Goal: Task Accomplishment & Management: Manage account settings

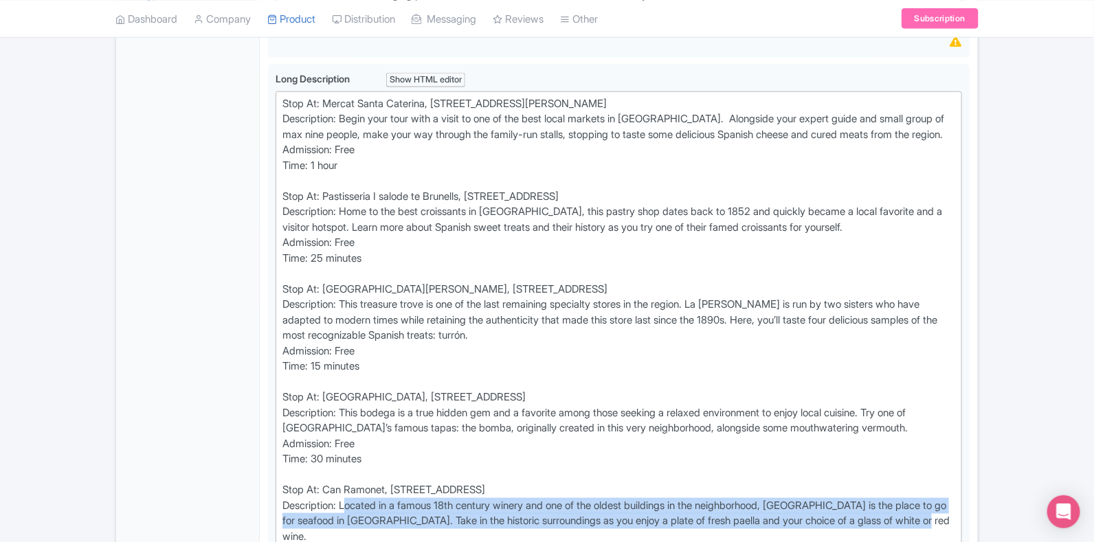
scroll to position [540, 0]
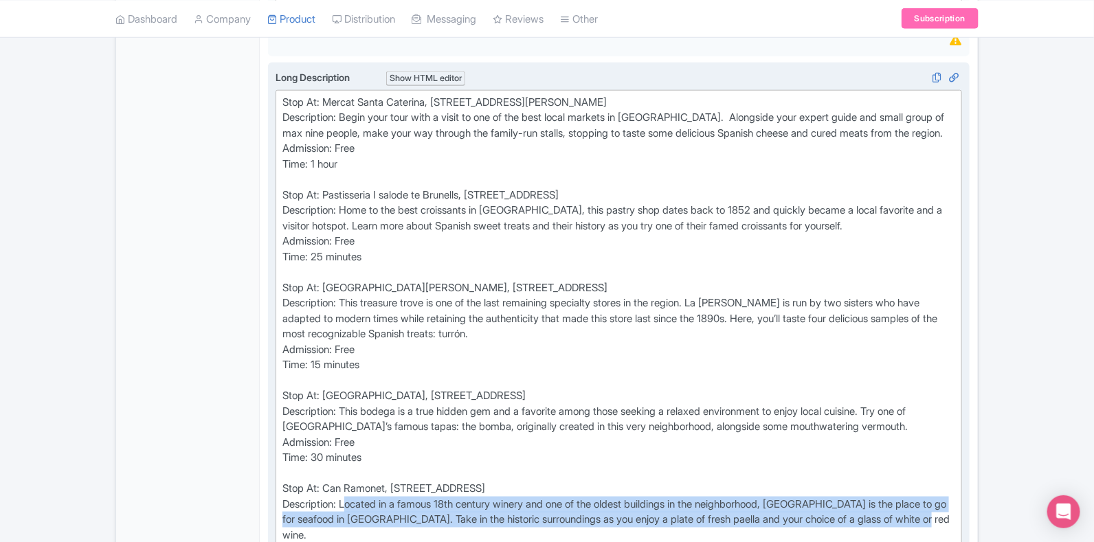
drag, startPoint x: 326, startPoint y: 203, endPoint x: 569, endPoint y: 201, distance: 242.6
click at [569, 201] on div "Stop At: Mercat Santa Caterina, Avinguda de Francesc Cambo 16, 08003 Barcelona …" at bounding box center [618, 335] width 673 height 480
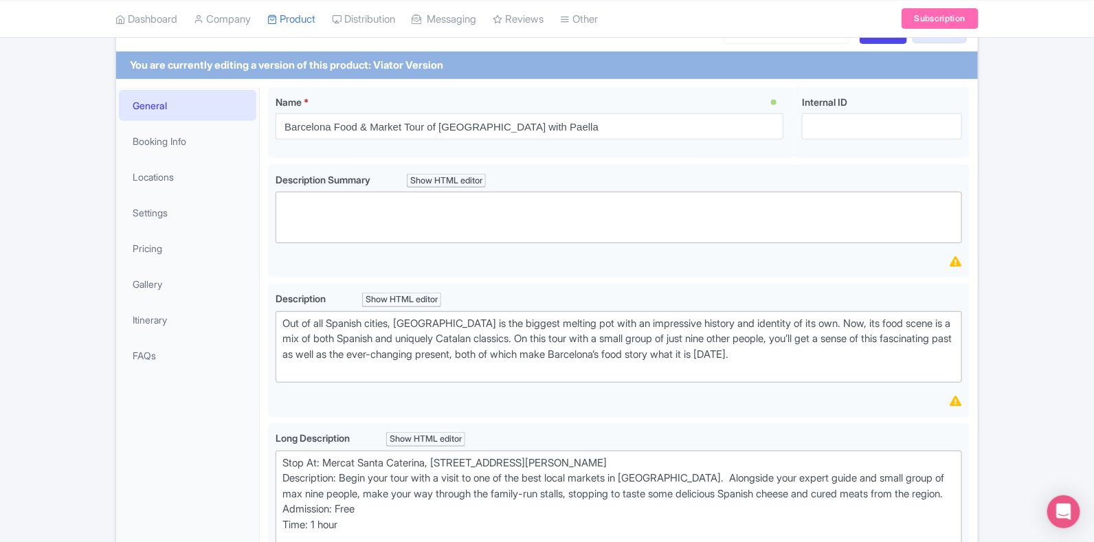
scroll to position [178, 0]
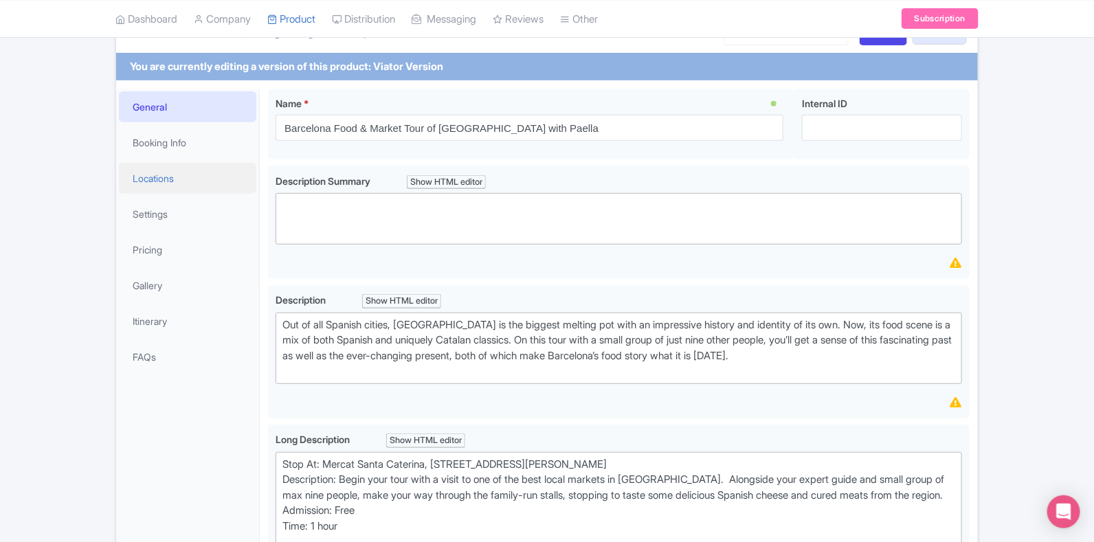
click at [179, 177] on link "Locations" at bounding box center [187, 178] width 137 height 31
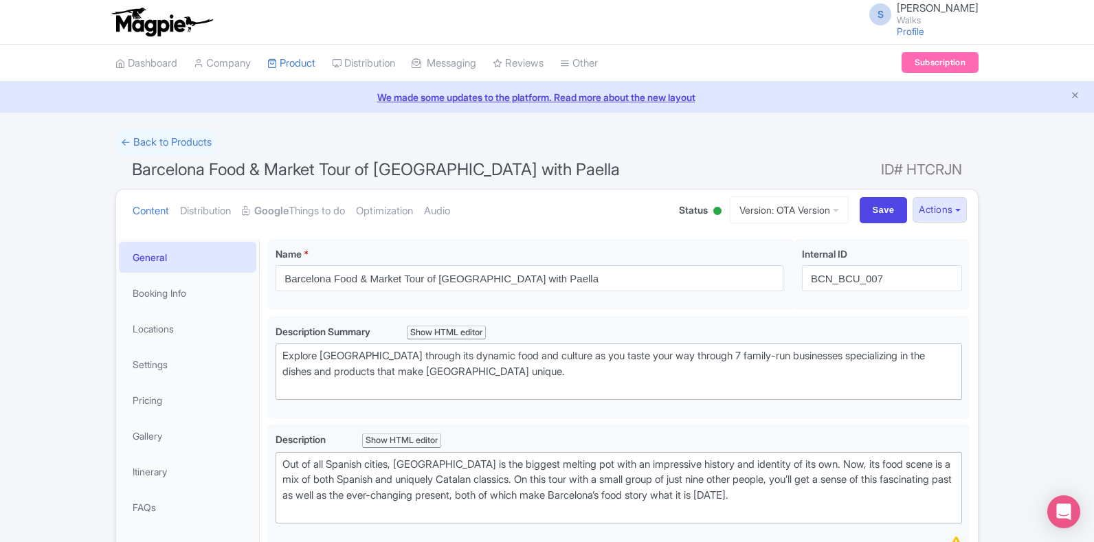
scroll to position [480, 0]
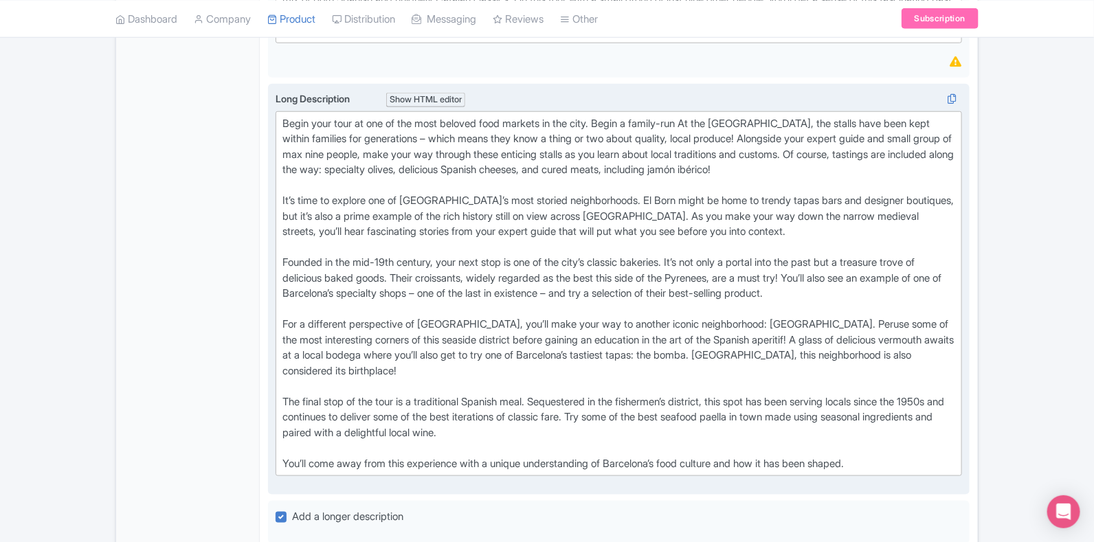
click at [283, 357] on div "Begin your tour at one of the most beloved food markets in the city. Begin a fa…" at bounding box center [618, 294] width 673 height 356
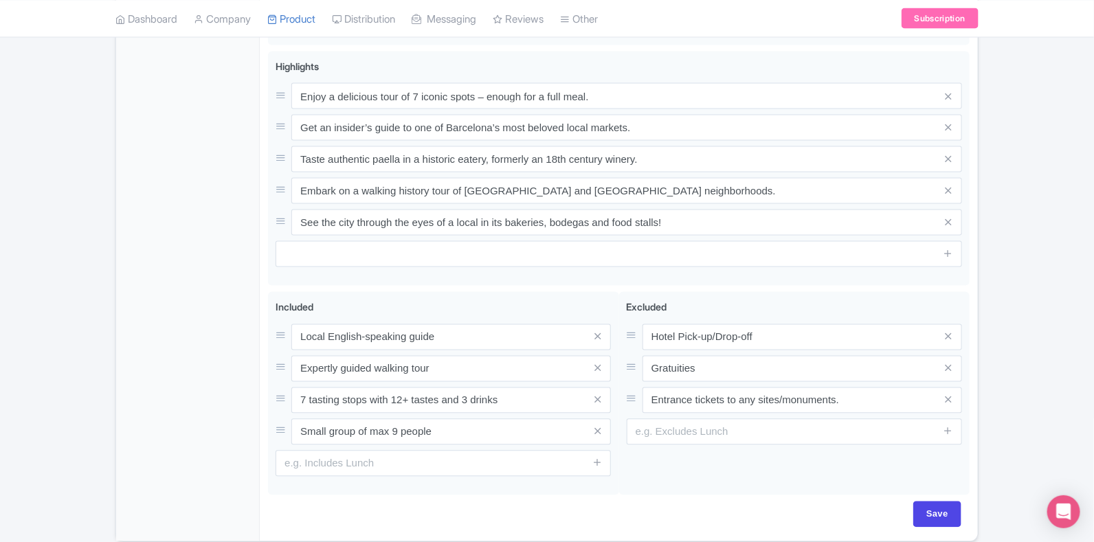
scroll to position [953, 0]
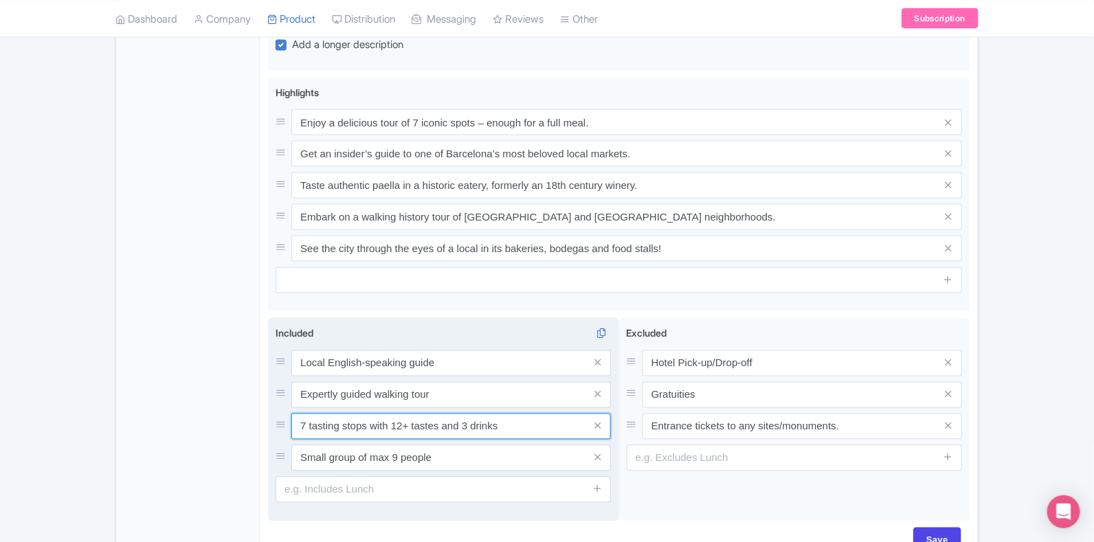
drag, startPoint x: 509, startPoint y: 425, endPoint x: 282, endPoint y: 411, distance: 226.6
click at [282, 414] on div "7 tasting stops with 12+ tastes and 3 drinks" at bounding box center [443, 427] width 335 height 26
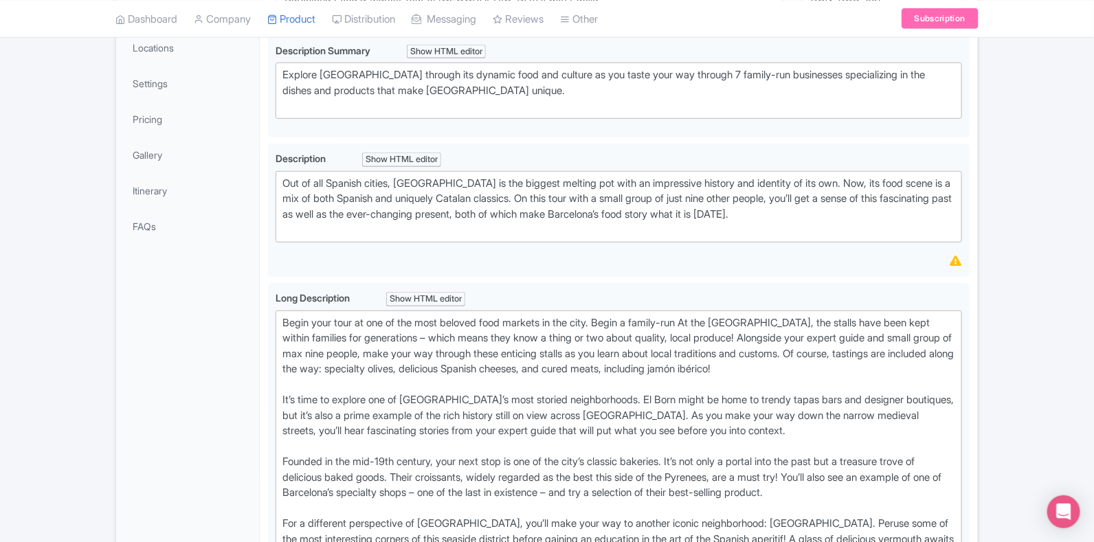
scroll to position [111, 0]
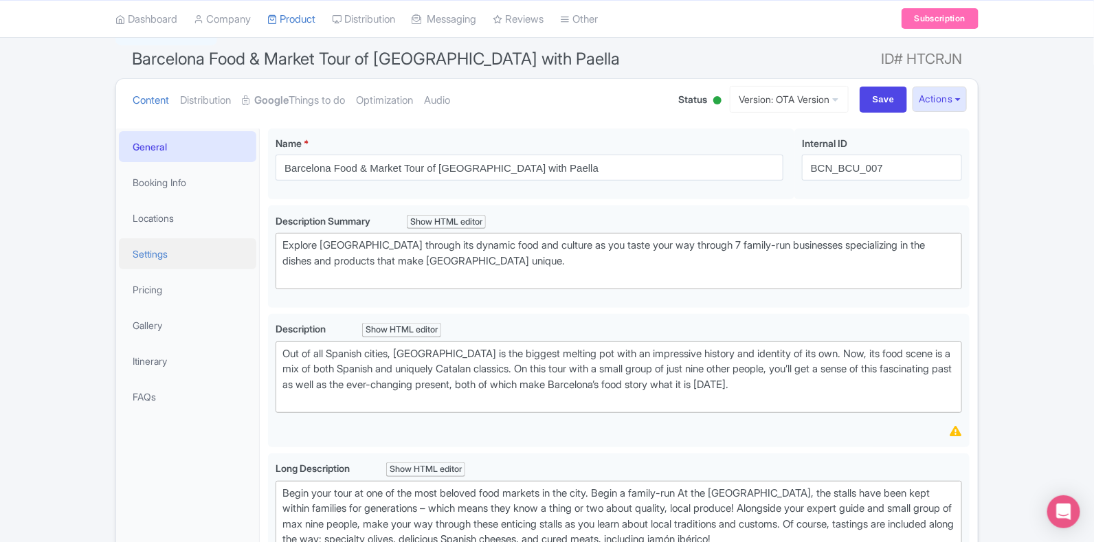
click at [168, 252] on link "Settings" at bounding box center [187, 253] width 137 height 31
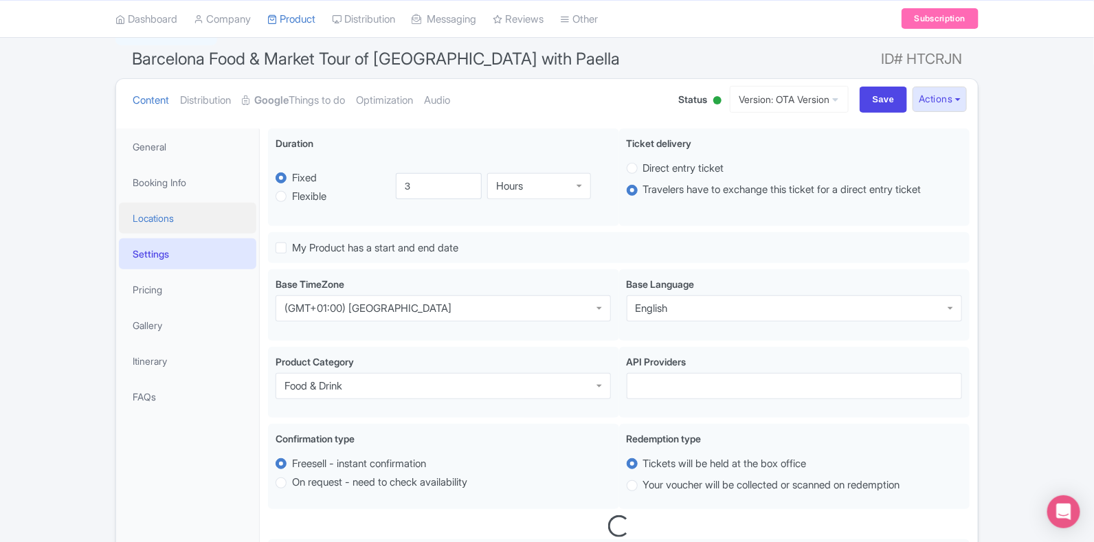
click at [170, 214] on link "Locations" at bounding box center [187, 218] width 137 height 31
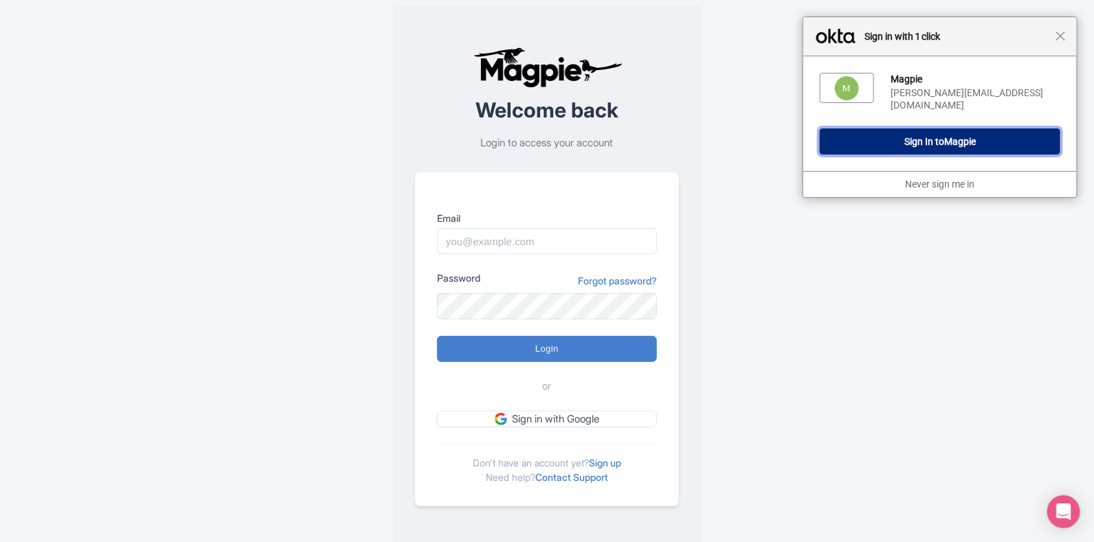
click at [950, 136] on span "Magpie" at bounding box center [960, 141] width 32 height 11
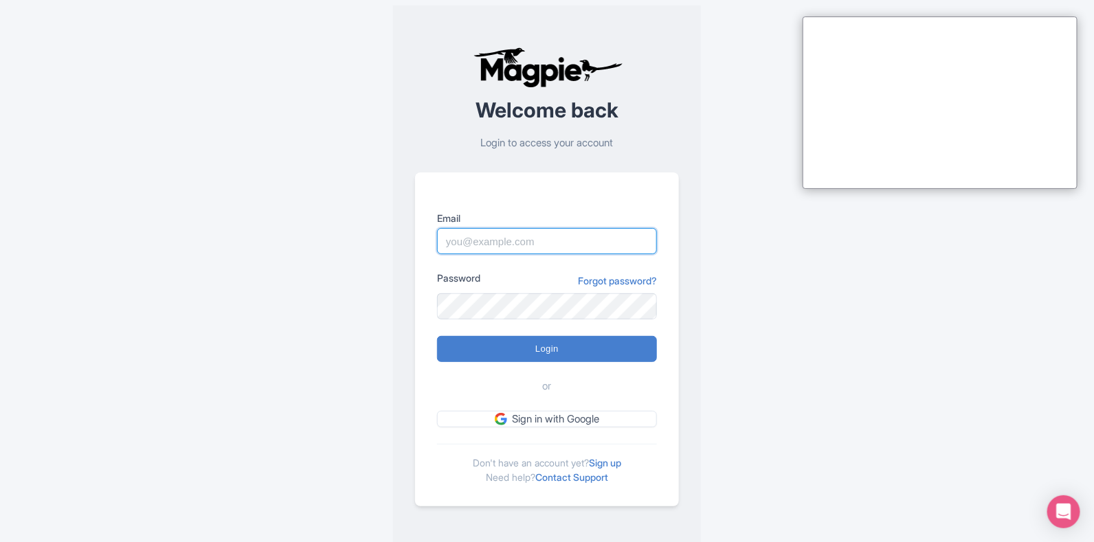
type input "Sabrina@takewalks.com"
type input "Logging in..."
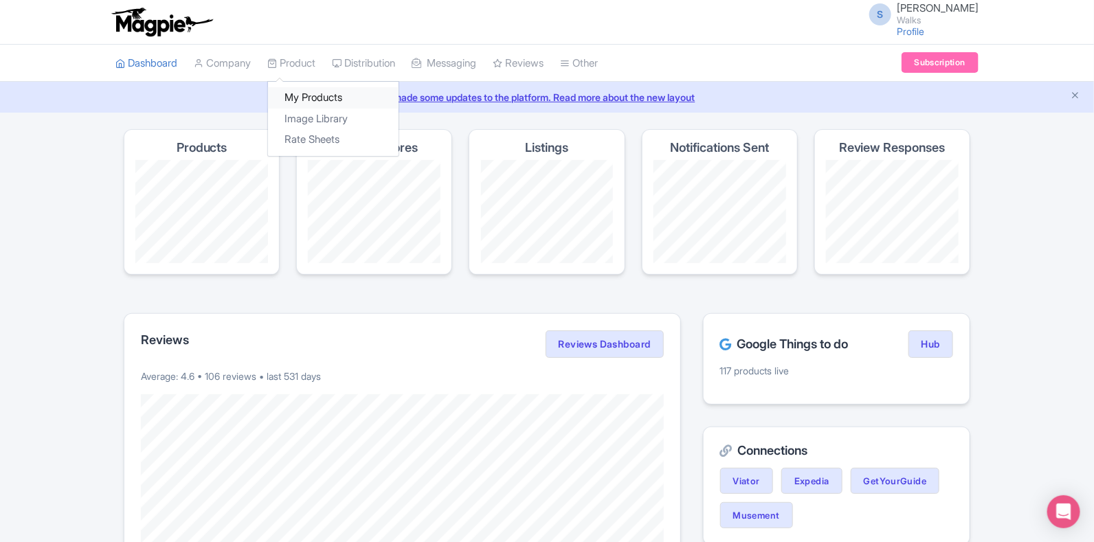
click at [309, 98] on link "My Products" at bounding box center [333, 97] width 131 height 21
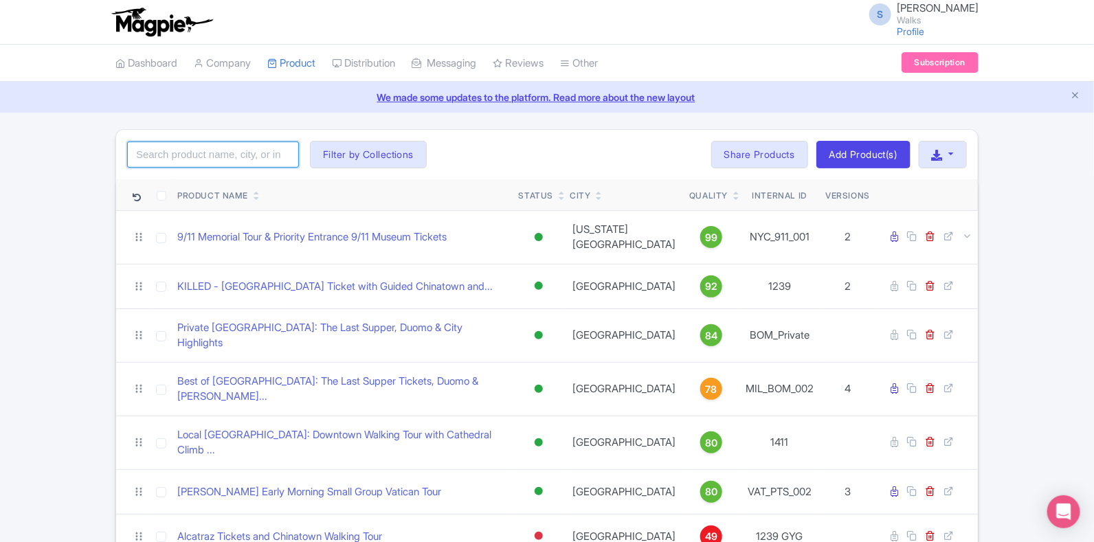
click at [228, 155] on input "search" at bounding box center [213, 155] width 172 height 26
paste input "BCN_BCU_007"
type input "BCN_BCU_007"
click button "Search" at bounding box center [0, 0] width 0 height 0
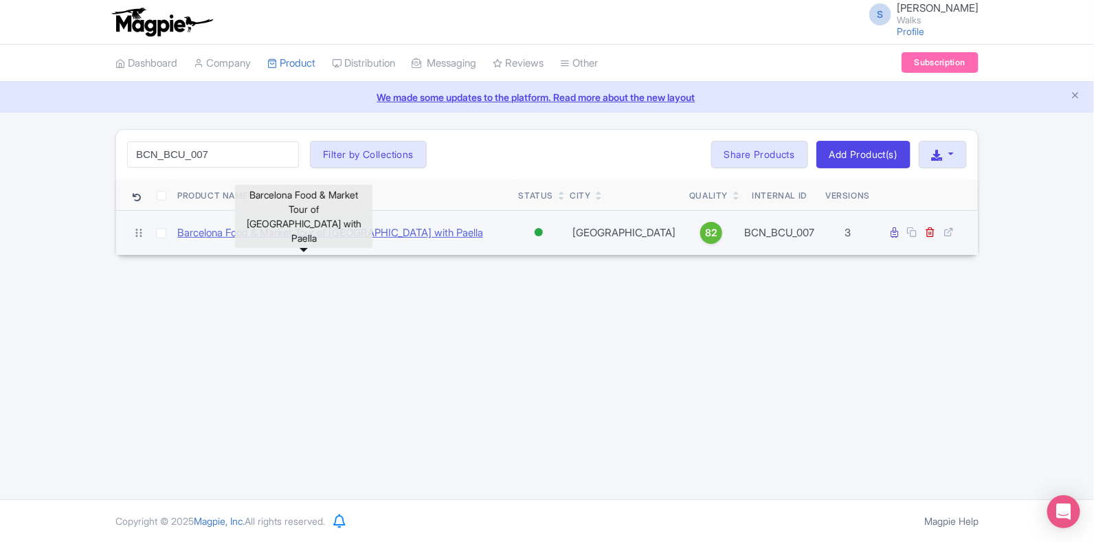
click at [280, 225] on link "Barcelona Food & Market Tour of [GEOGRAPHIC_DATA] with Paella" at bounding box center [330, 233] width 306 height 16
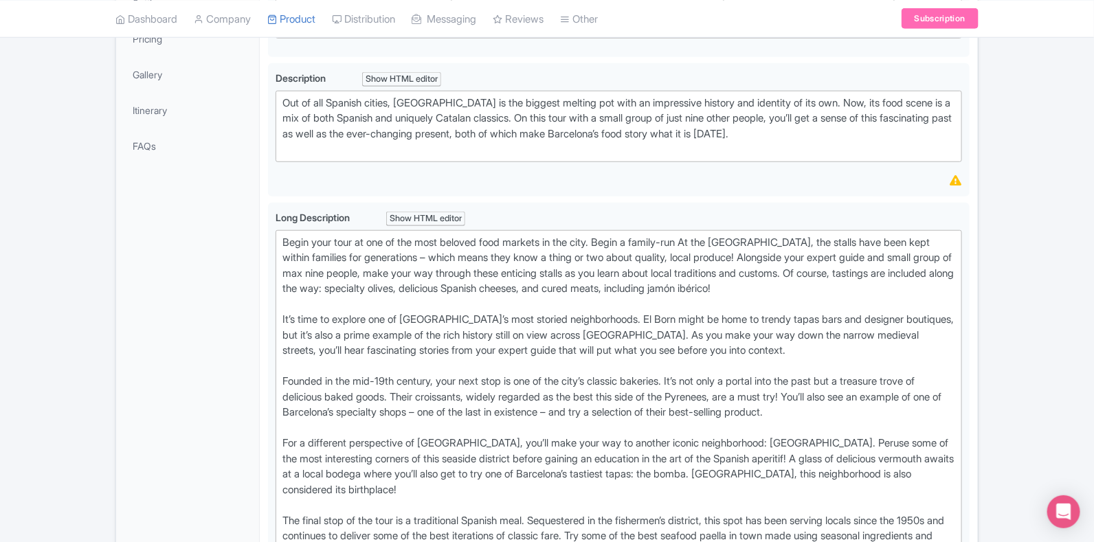
scroll to position [369, 0]
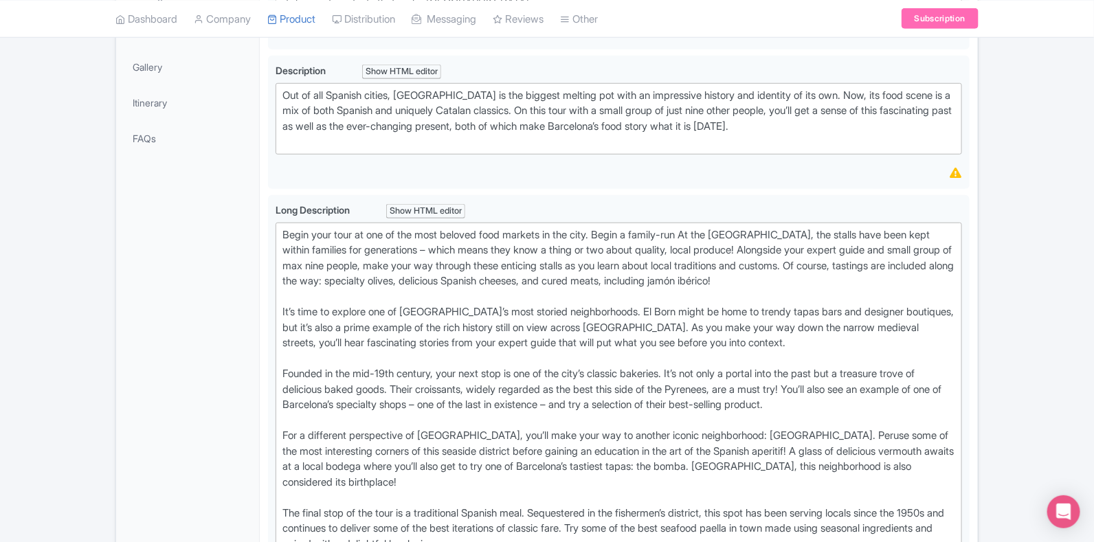
click at [280, 225] on trix-editor "Begin your tour at one of the most beloved food markets in the city. Begin a fa…" at bounding box center [619, 406] width 687 height 366
type trix-editor "<lor>Ipsum dolo sita co adi el sed doei tempori utla etdolor ma ali enim. Admin…"
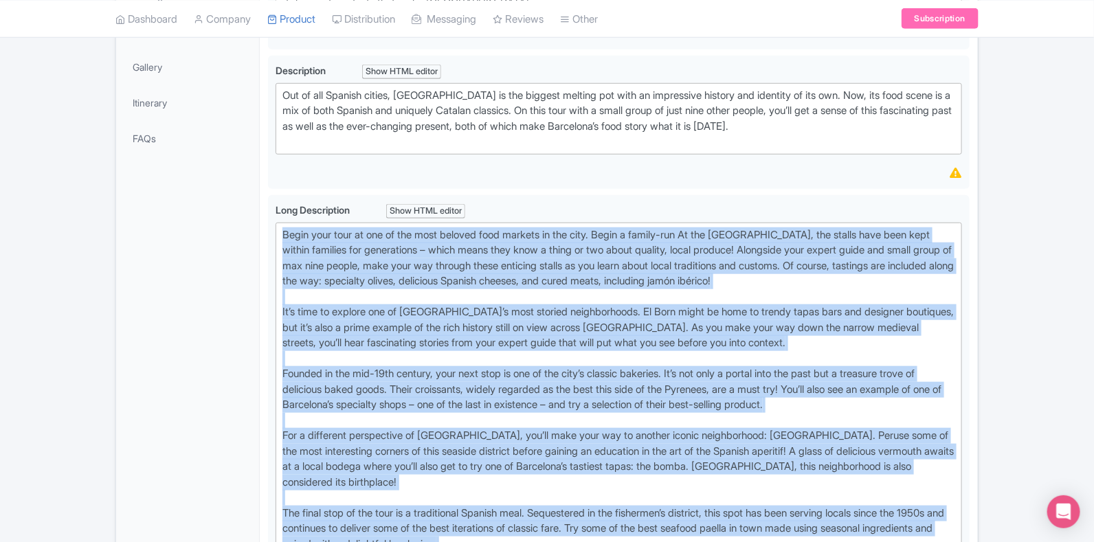
scroll to position [403, 0]
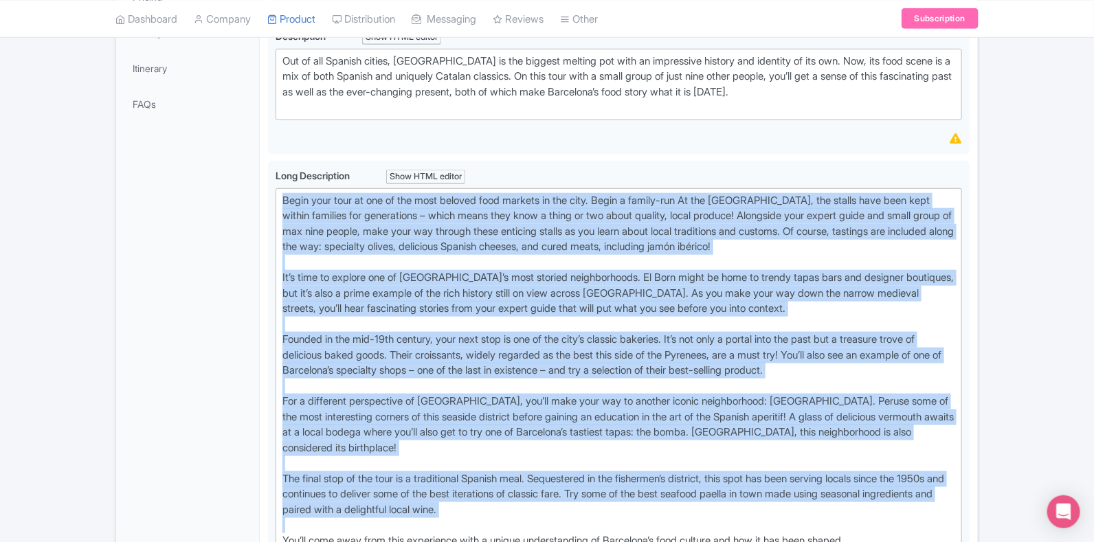
copy div "Lorem ipsu dolo si ame co adi elit seddoei temp incidid ut lab etdo. Magna a en…"
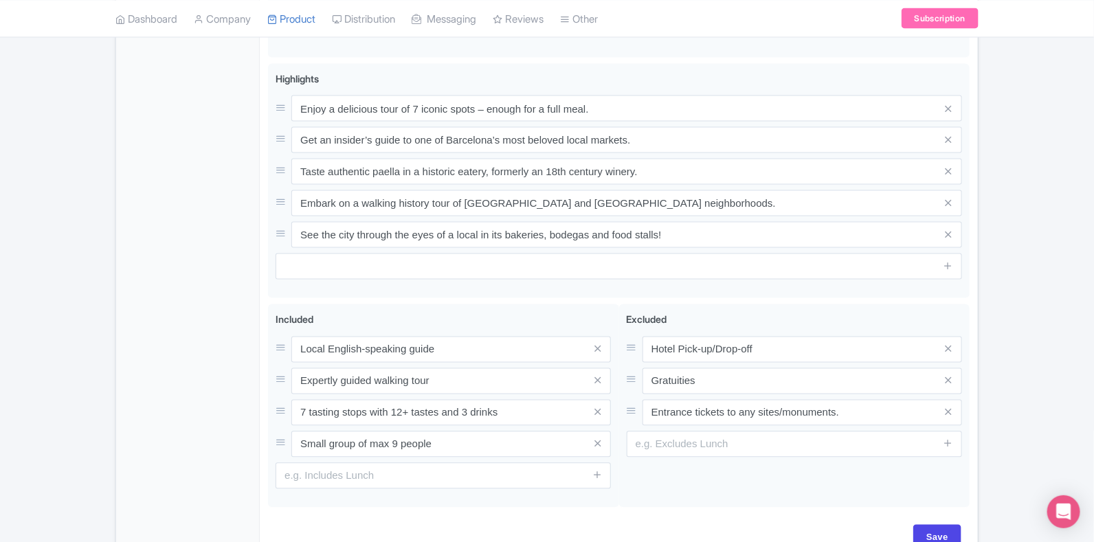
scroll to position [966, 0]
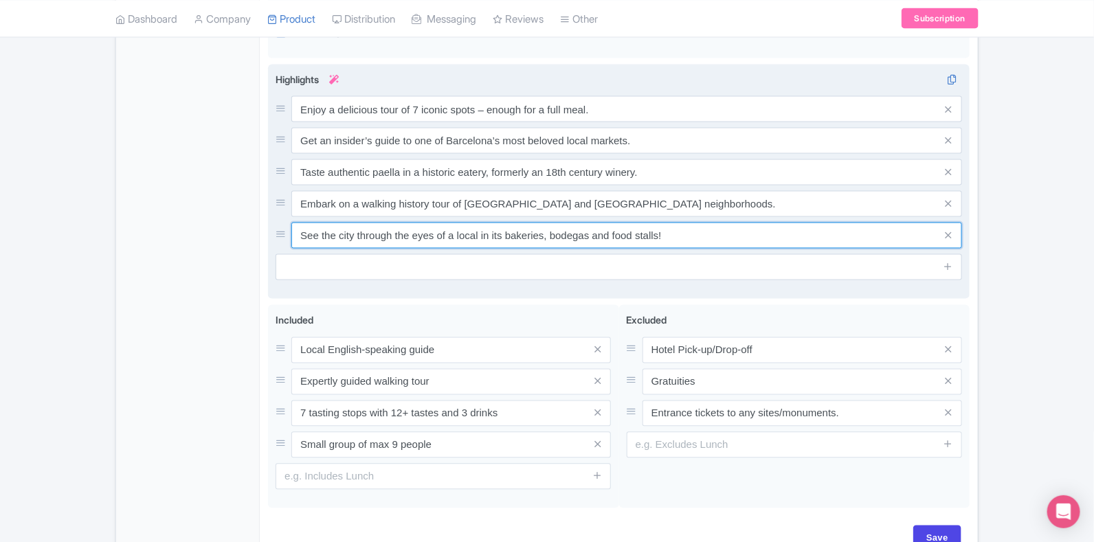
click at [722, 227] on input "See the city through the eyes of a local in its bakeries, bodegas and food stal…" at bounding box center [626, 236] width 671 height 26
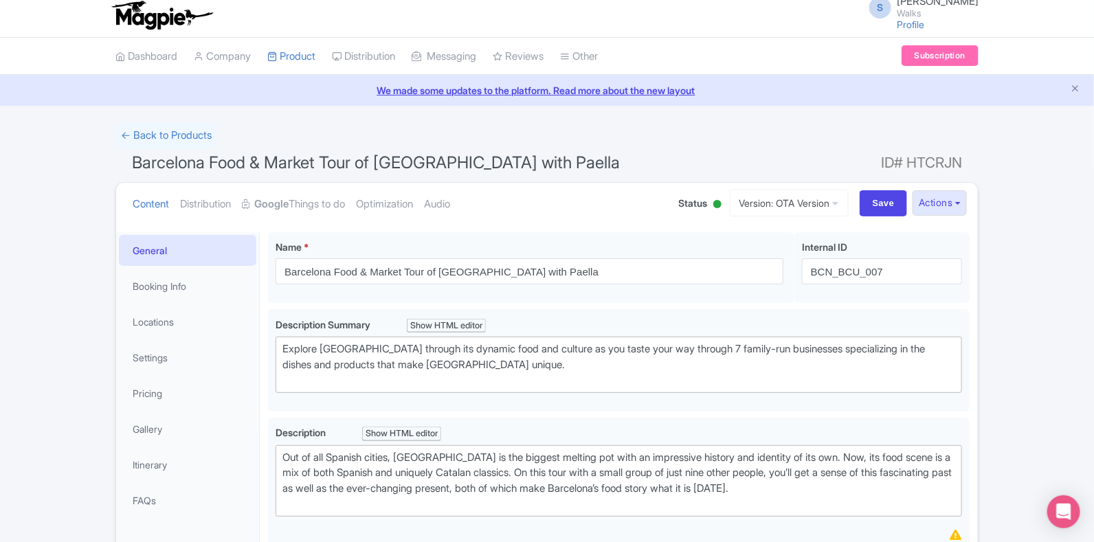
scroll to position [0, 0]
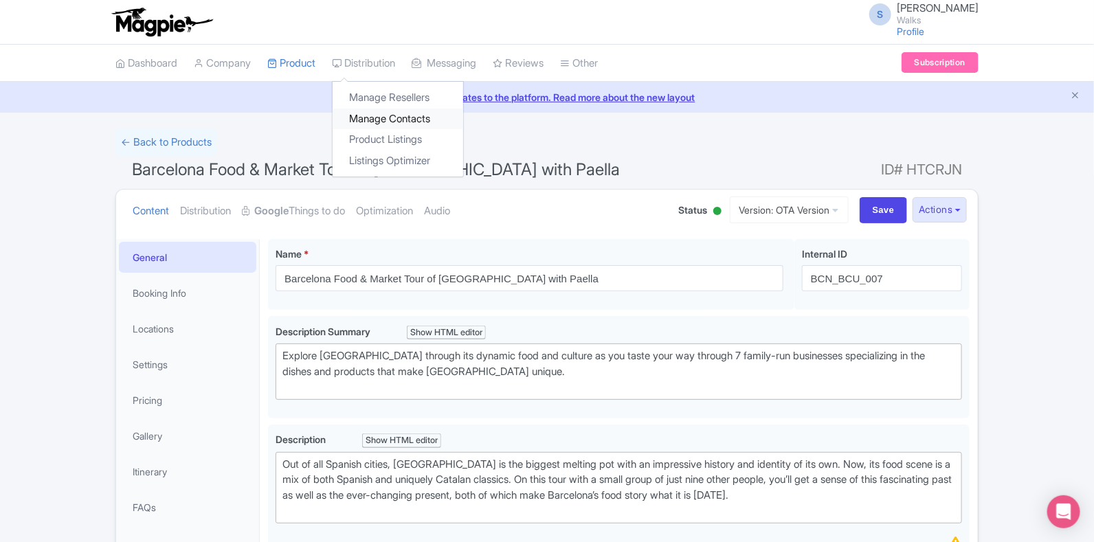
drag, startPoint x: 902, startPoint y: 322, endPoint x: 375, endPoint y: 118, distance: 565.9
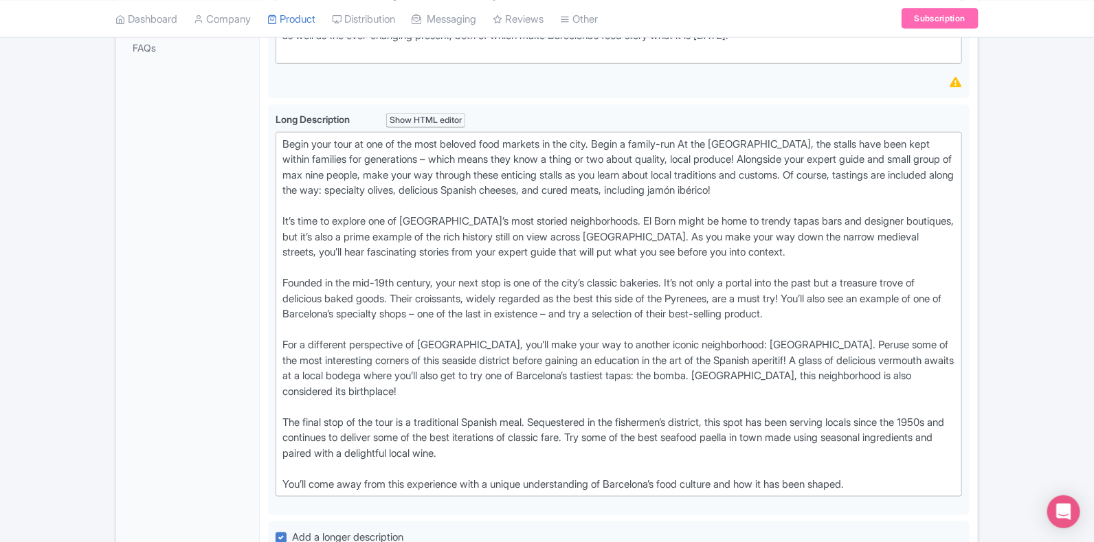
scroll to position [461, 0]
copy div "Lorem ipsu dolo si ame co adi elit seddoei temp incidid ut lab etdo. Magna a en…"
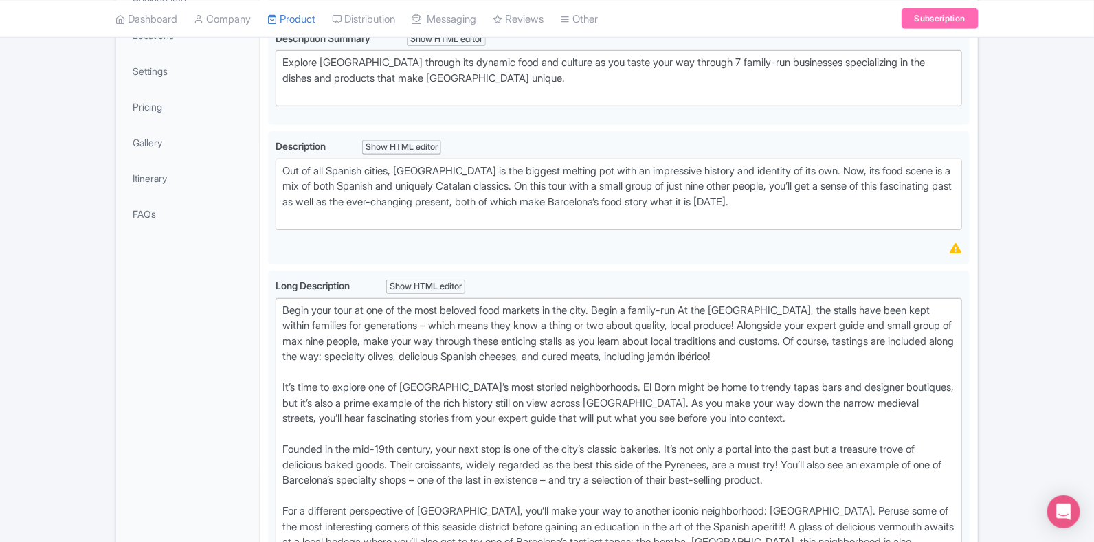
scroll to position [295, 0]
